Goal: Information Seeking & Learning: Learn about a topic

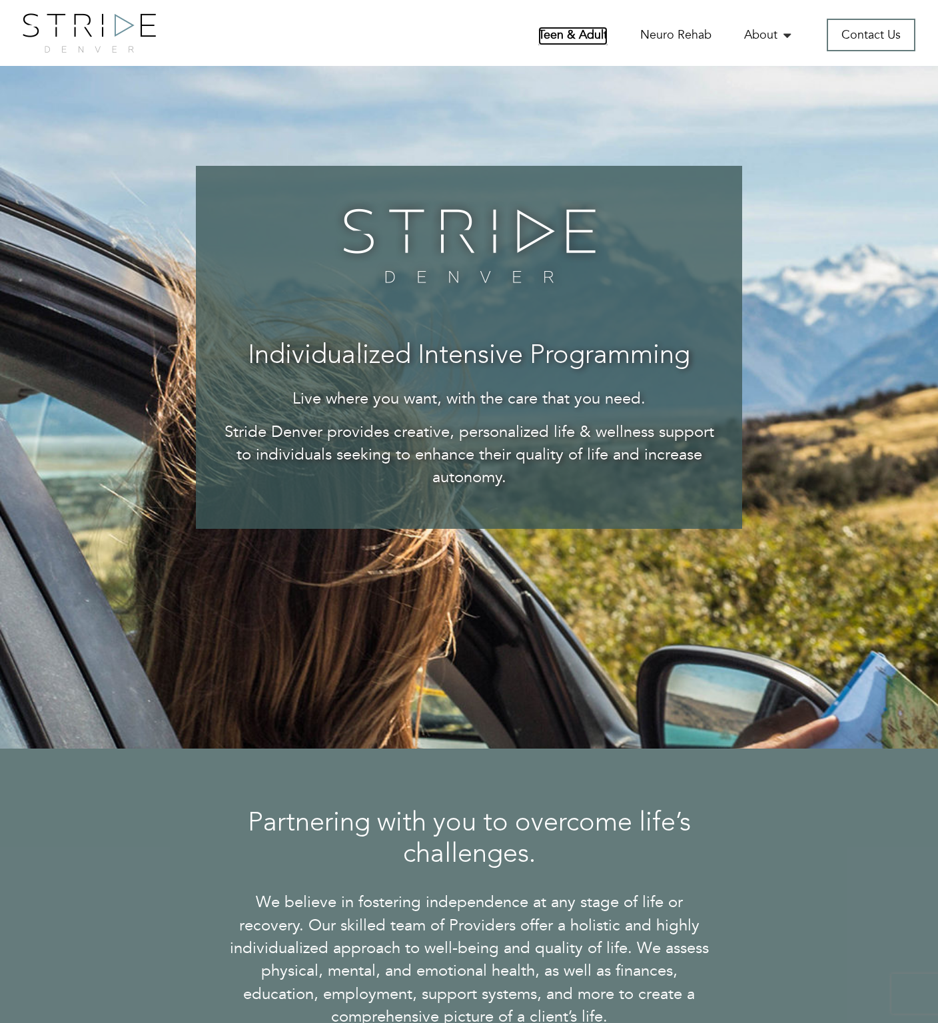
click at [584, 38] on link "Teen & Adult" at bounding box center [572, 36] width 69 height 19
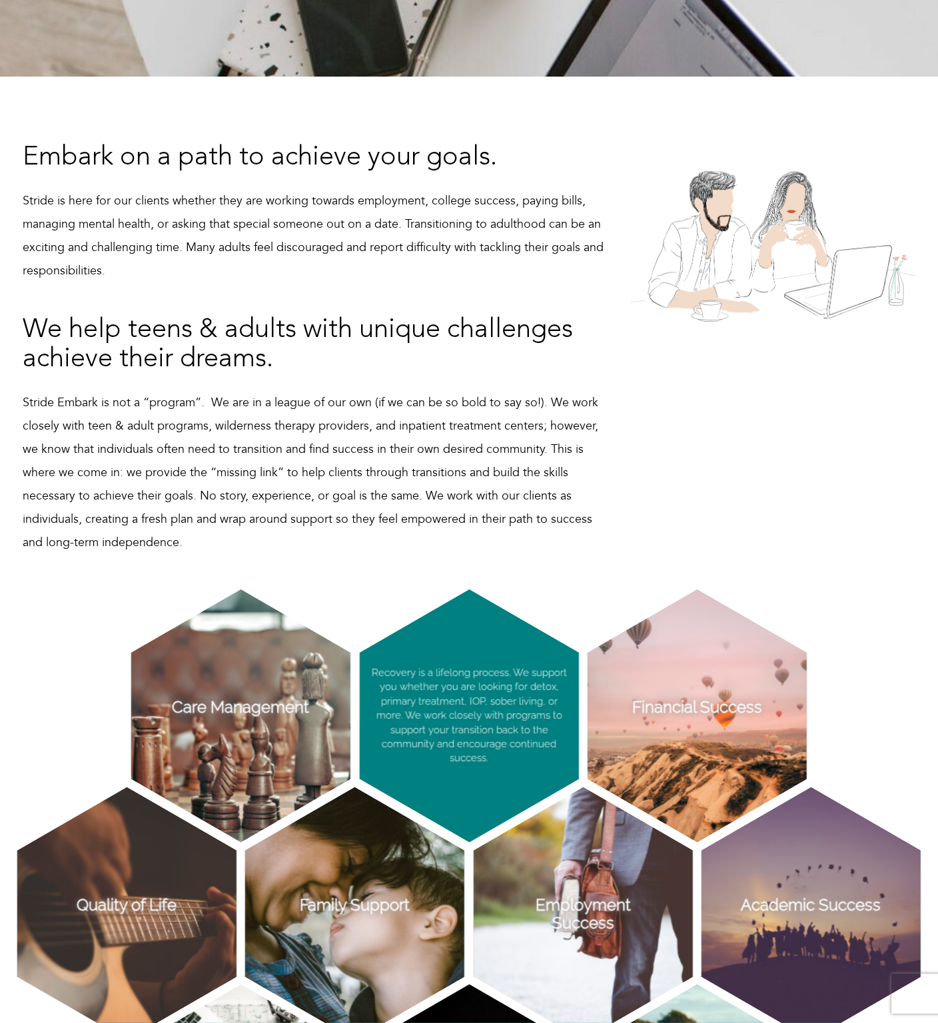
scroll to position [466, 0]
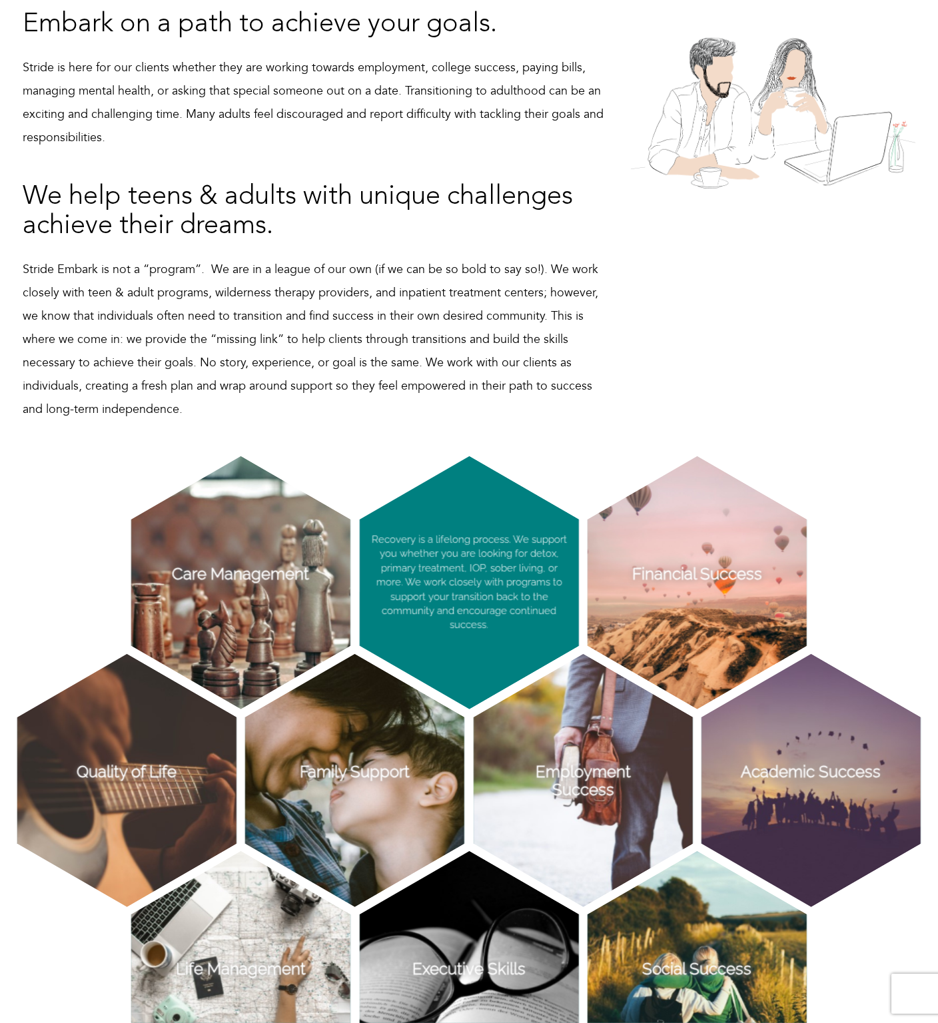
click at [499, 569] on p "Recovery is a lifelong process. We support you whether you are looking for deto…" at bounding box center [469, 582] width 219 height 253
drag, startPoint x: 501, startPoint y: 561, endPoint x: 559, endPoint y: 561, distance: 57.3
click at [559, 561] on p "Recovery is a lifelong process. We support you whether you are looking for deto…" at bounding box center [469, 582] width 219 height 253
click at [526, 569] on p "Recovery is a lifelong process. We support you whether you are looking for deto…" at bounding box center [469, 582] width 219 height 253
drag, startPoint x: 471, startPoint y: 559, endPoint x: 535, endPoint y: 561, distance: 64.0
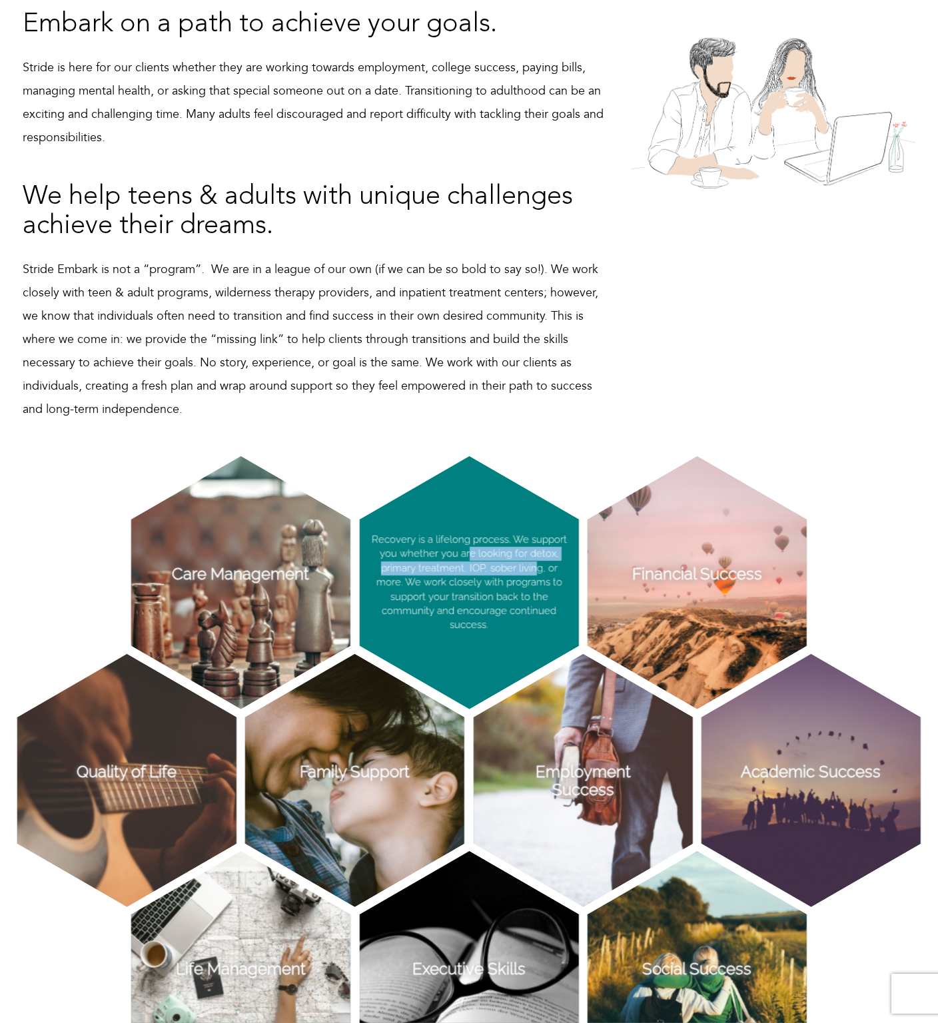
click at [535, 561] on p "Recovery is a lifelong process. We support you whether you are looking for deto…" at bounding box center [469, 582] width 219 height 253
click at [533, 564] on p "Recovery is a lifelong process. We support you whether you are looking for deto…" at bounding box center [469, 582] width 219 height 253
click at [483, 567] on p "Recovery is a lifelong process. We support you whether you are looking for deto…" at bounding box center [469, 582] width 219 height 253
drag, startPoint x: 396, startPoint y: 569, endPoint x: 480, endPoint y: 568, distance: 83.9
click at [480, 568] on p "Recovery is a lifelong process. We support you whether you are looking for deto…" at bounding box center [469, 582] width 219 height 253
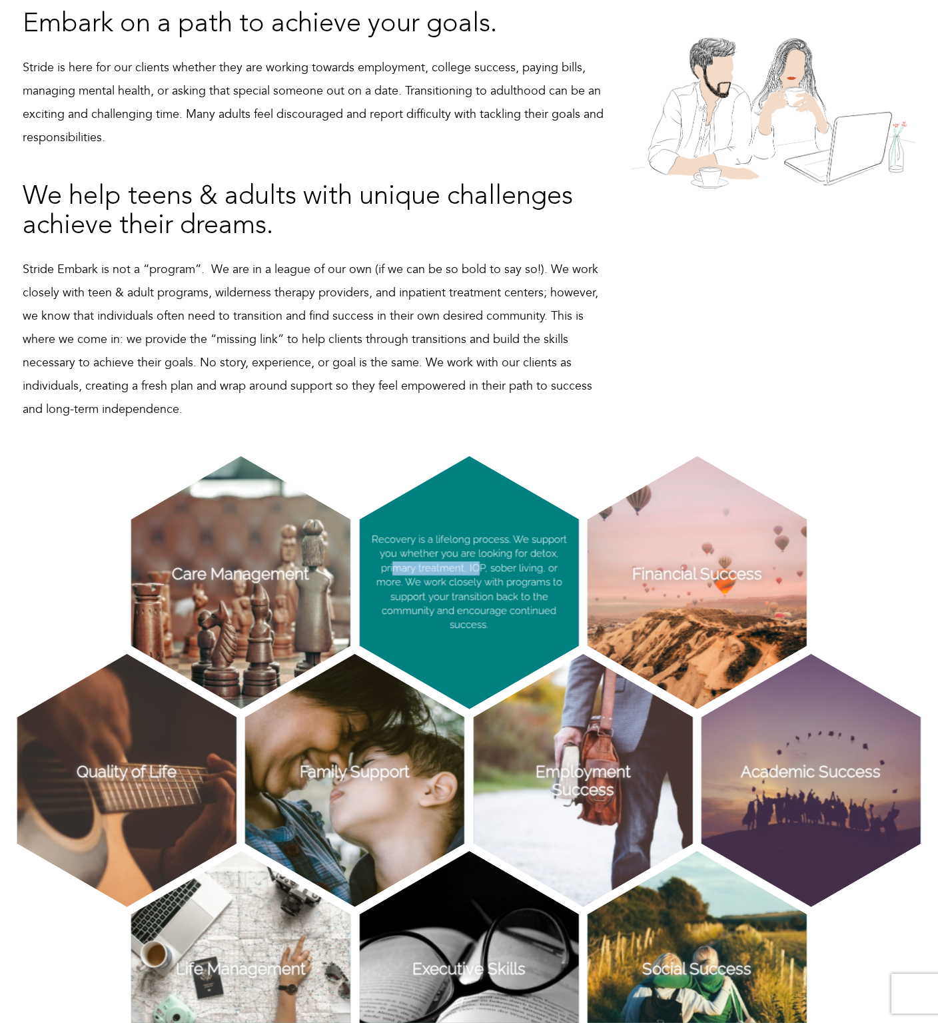
click at [480, 568] on p "Recovery is a lifelong process. We support you whether you are looking for deto…" at bounding box center [469, 582] width 219 height 253
drag, startPoint x: 479, startPoint y: 569, endPoint x: 537, endPoint y: 569, distance: 57.3
click at [537, 569] on p "Recovery is a lifelong process. We support you whether you are looking for deto…" at bounding box center [469, 582] width 219 height 253
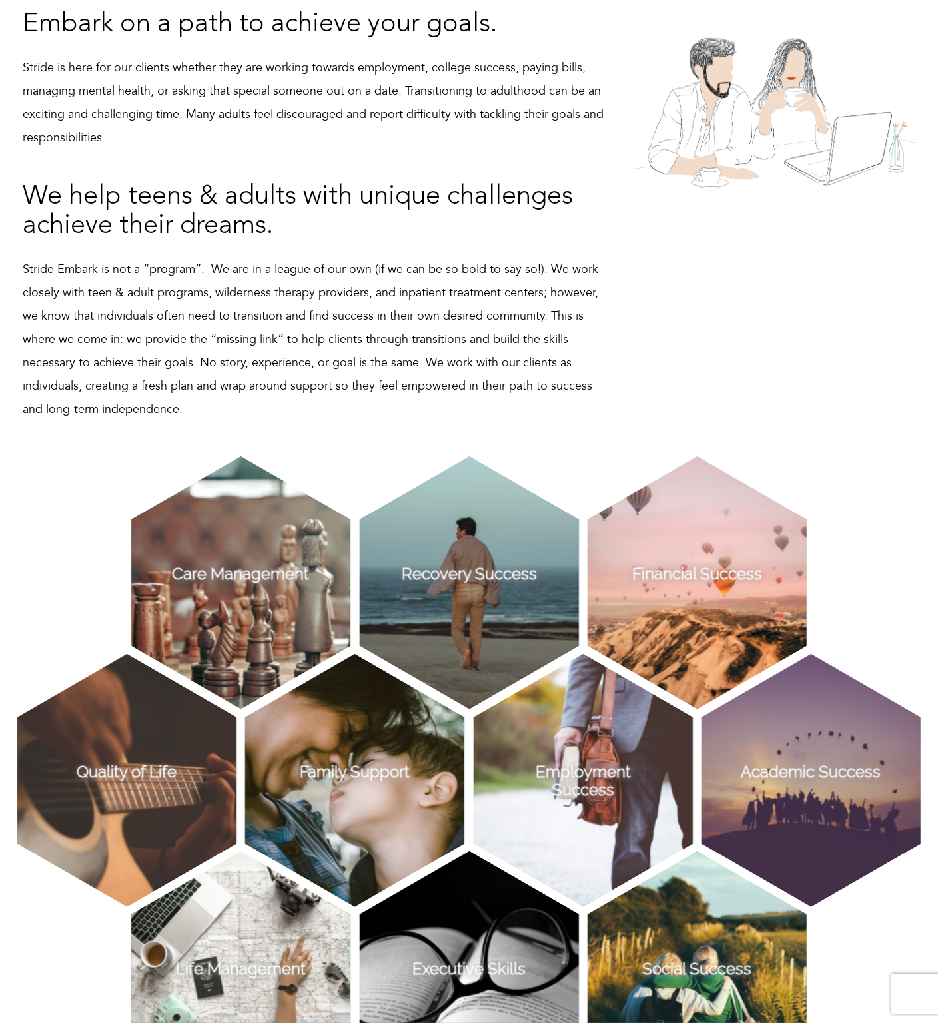
scroll to position [0, 0]
